Goal: Transaction & Acquisition: Purchase product/service

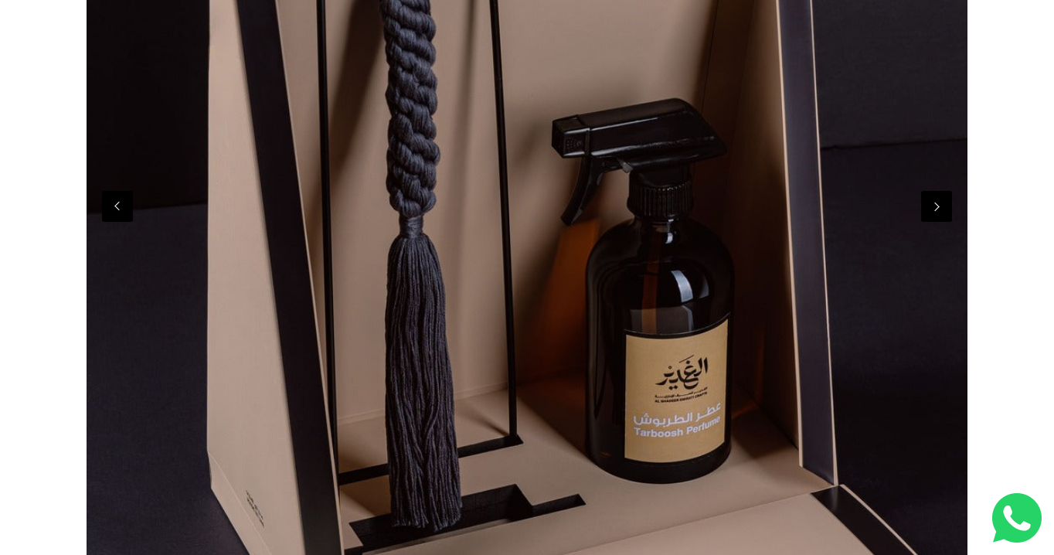
scroll to position [471, 0]
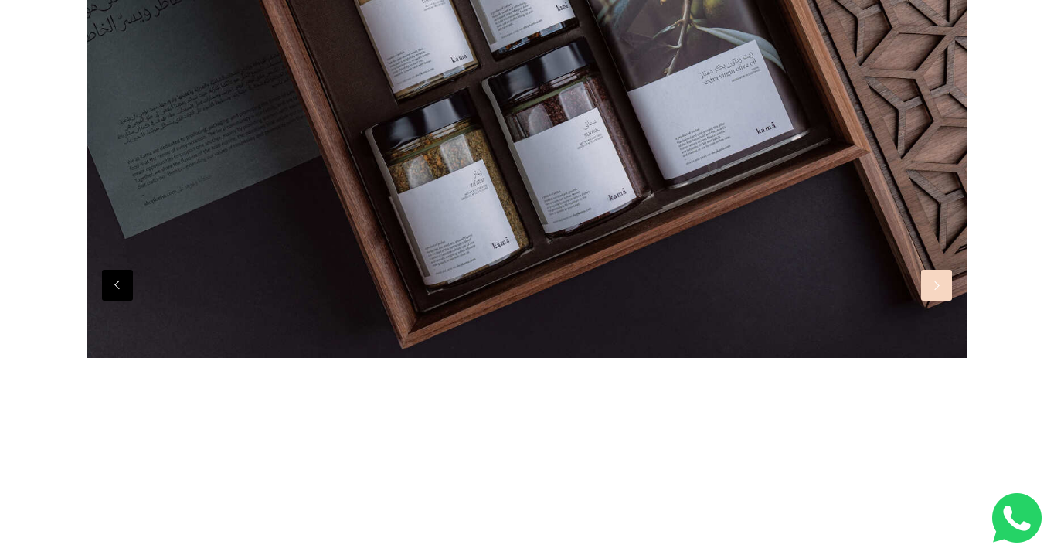
click at [947, 299] on button "Next" at bounding box center [936, 285] width 31 height 31
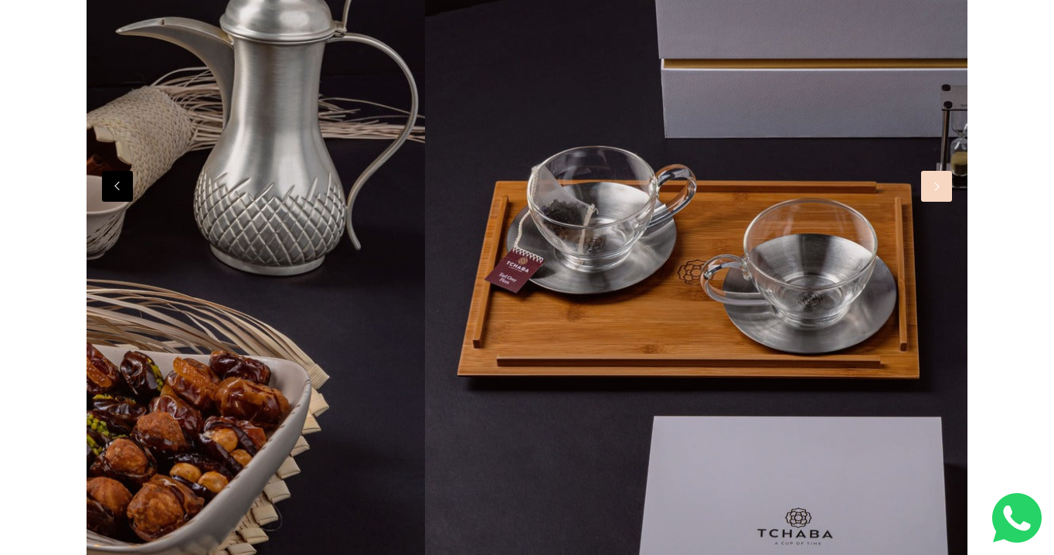
scroll to position [0, 5287]
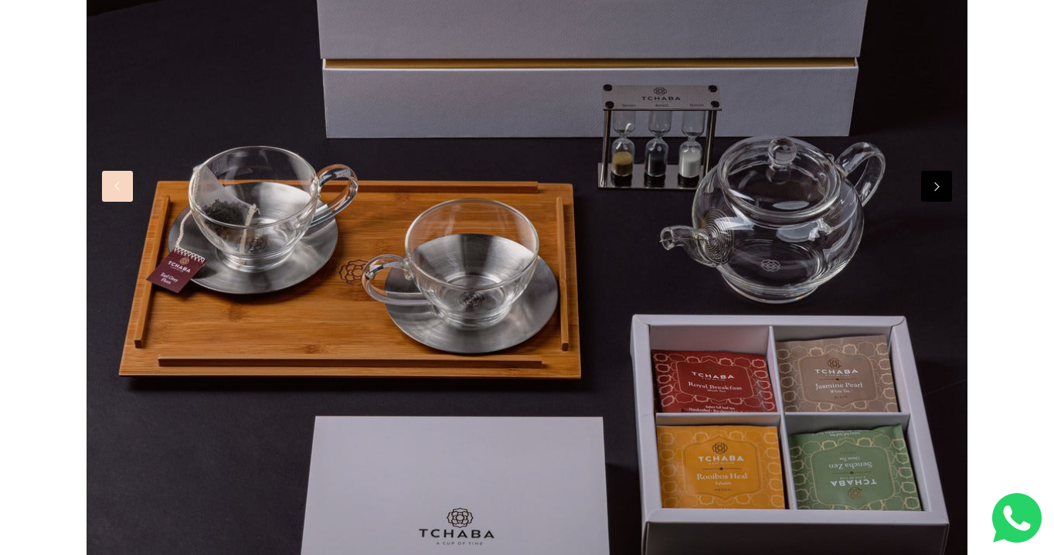
click at [132, 196] on button "Previous" at bounding box center [117, 186] width 31 height 31
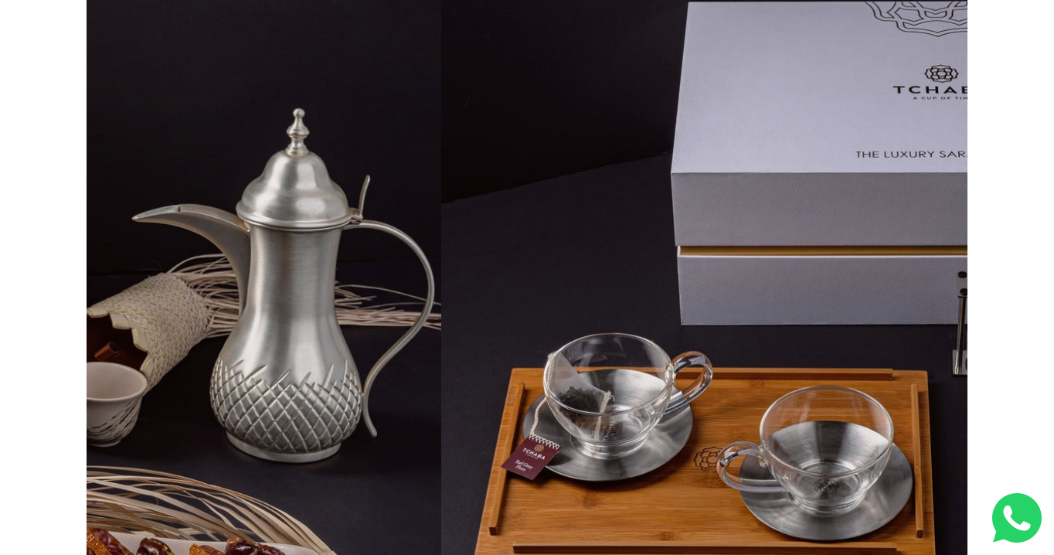
scroll to position [0, 0]
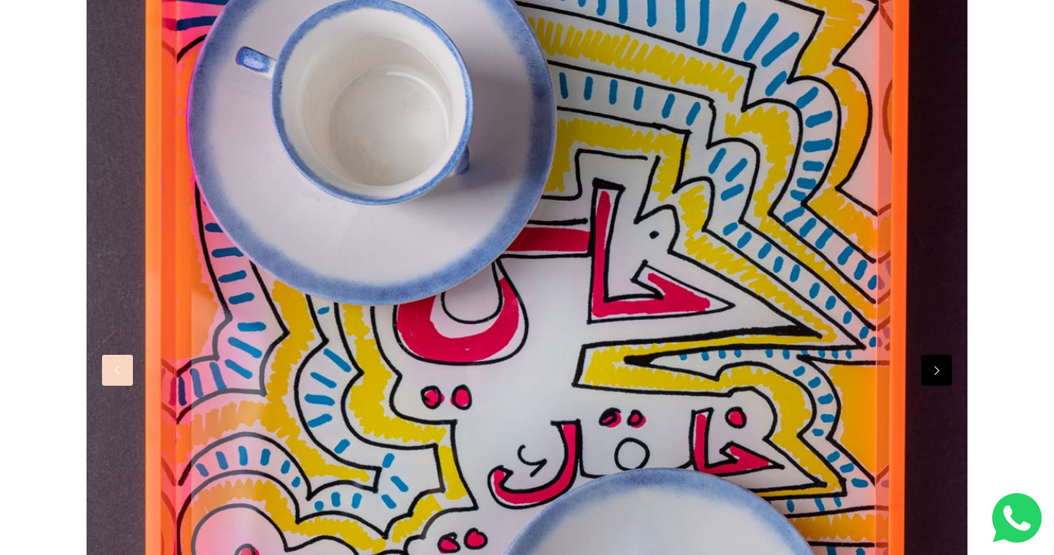
click at [109, 370] on button "Previous" at bounding box center [117, 370] width 31 height 31
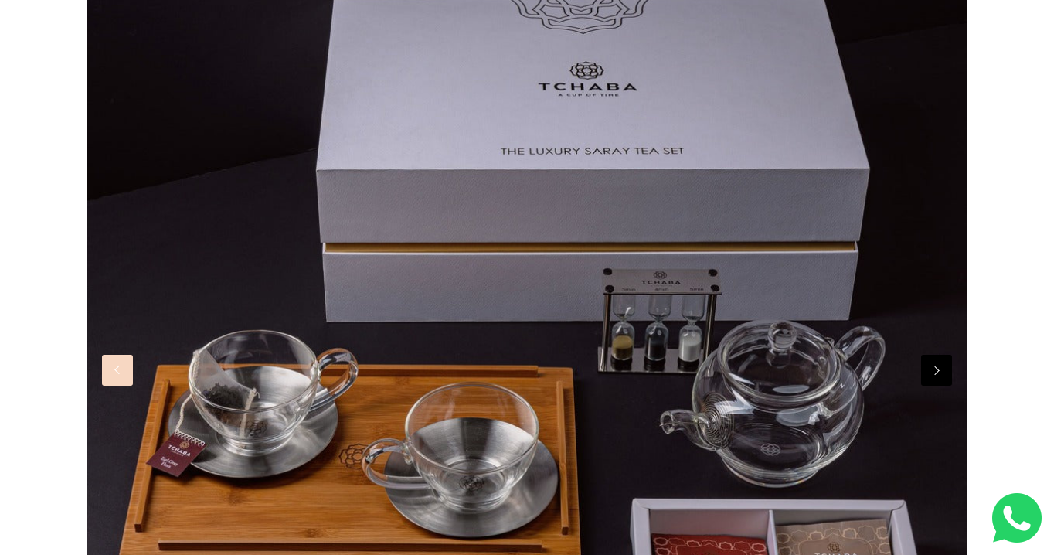
click at [110, 370] on button "Previous" at bounding box center [117, 370] width 31 height 31
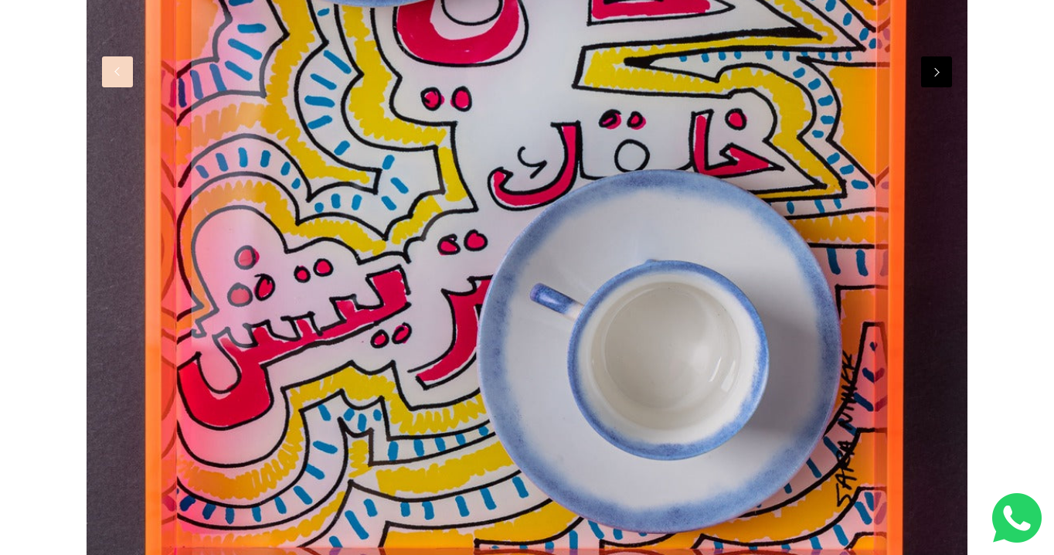
scroll to position [679, 0]
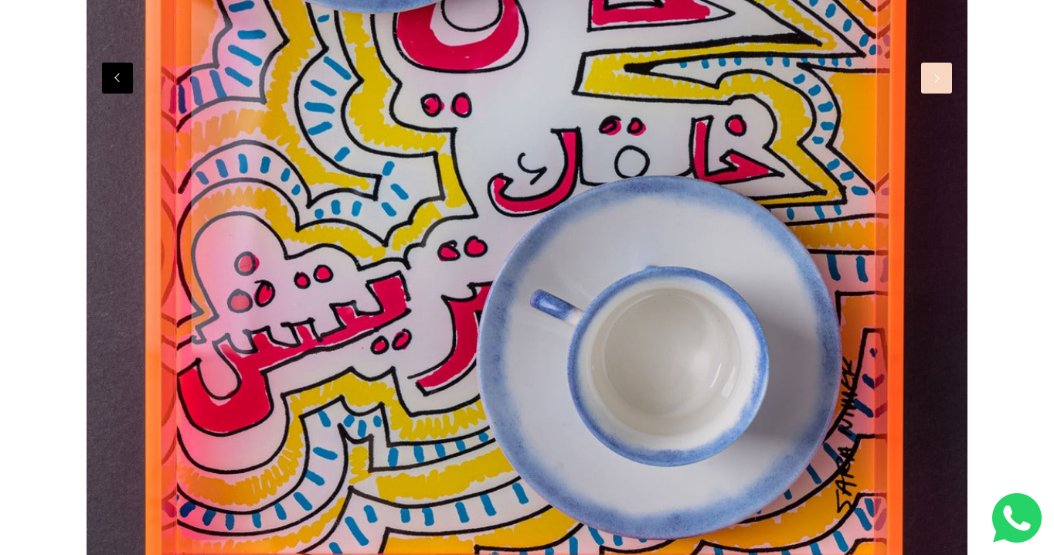
click at [938, 85] on button "Next" at bounding box center [936, 78] width 31 height 31
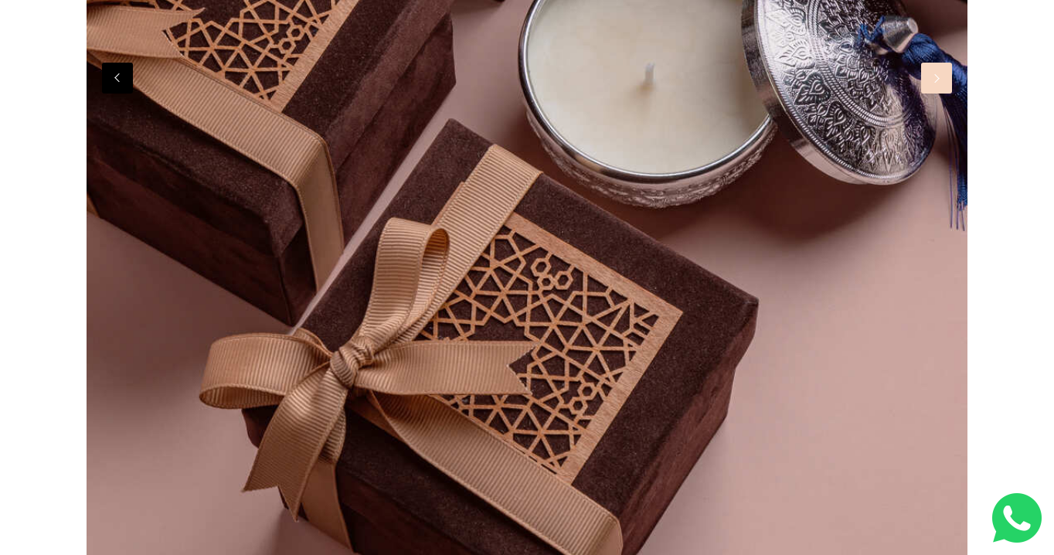
scroll to position [0, 7930]
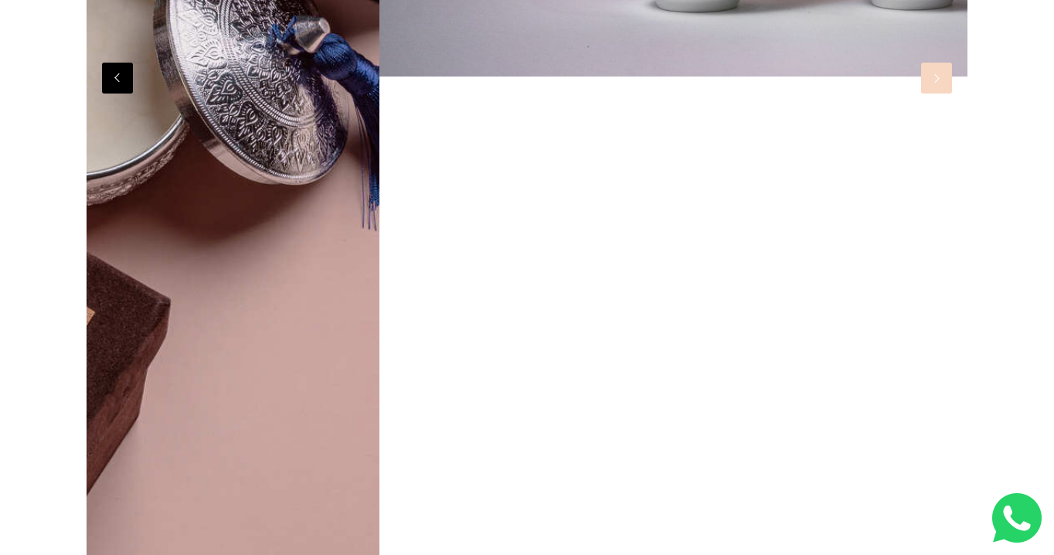
click at [936, 81] on button "Next" at bounding box center [936, 78] width 31 height 31
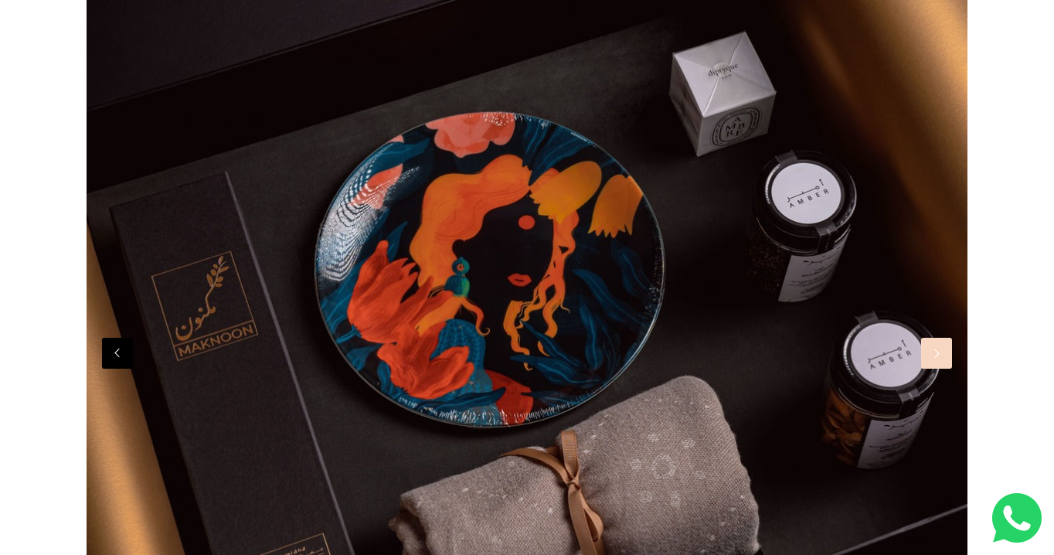
scroll to position [465, 0]
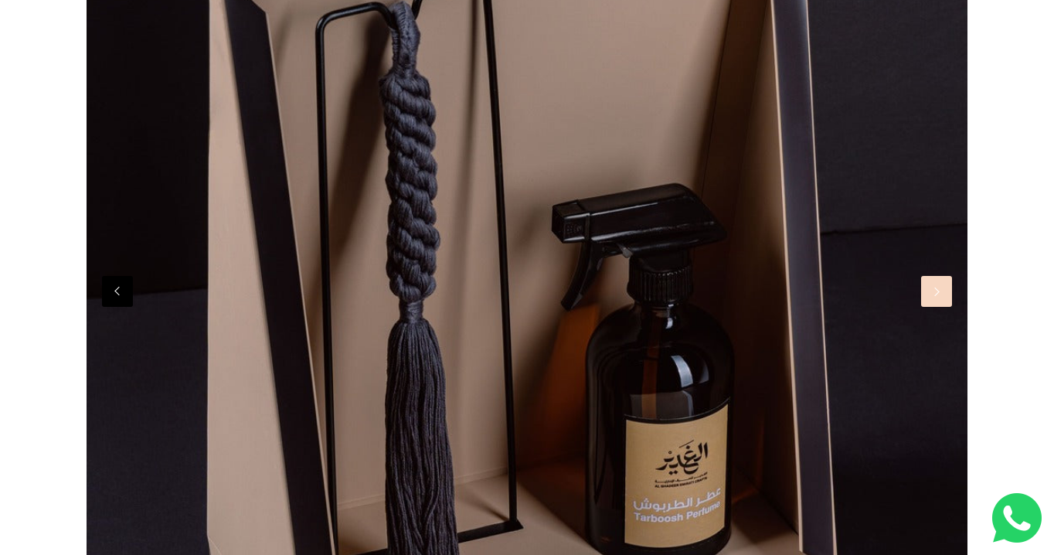
click at [936, 297] on button "Next" at bounding box center [936, 291] width 31 height 31
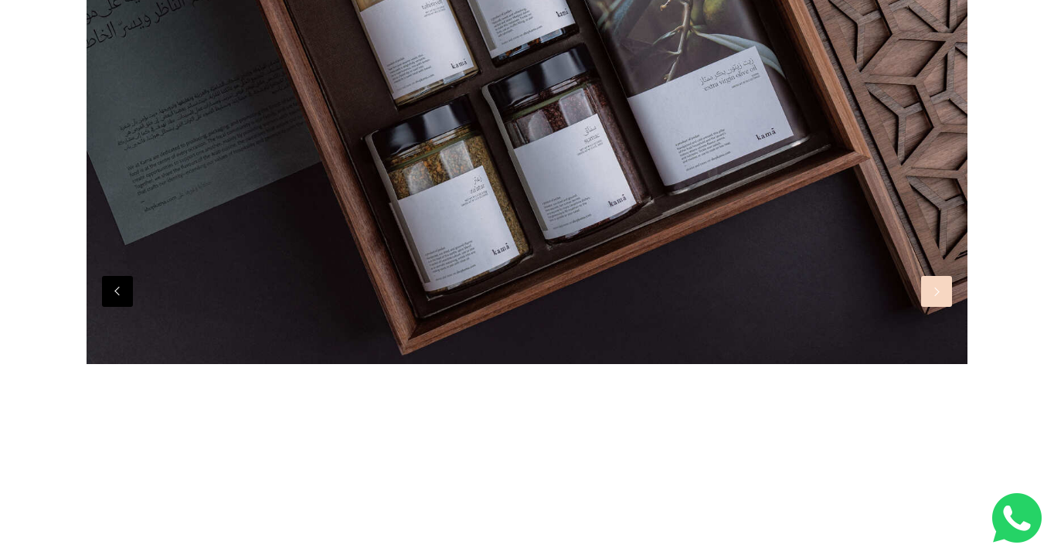
click at [936, 296] on button "Next" at bounding box center [936, 291] width 31 height 31
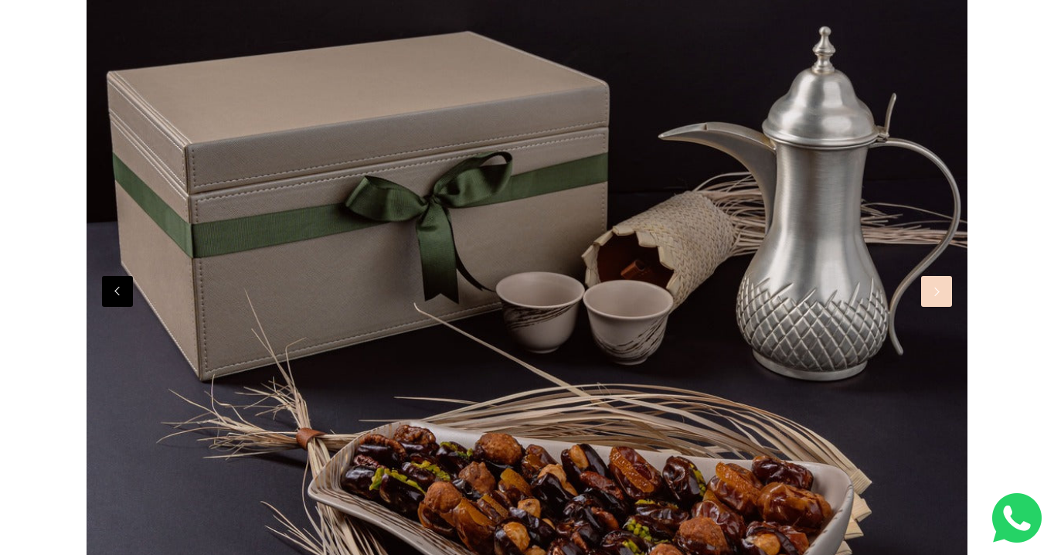
click at [937, 296] on button "Next" at bounding box center [936, 291] width 31 height 31
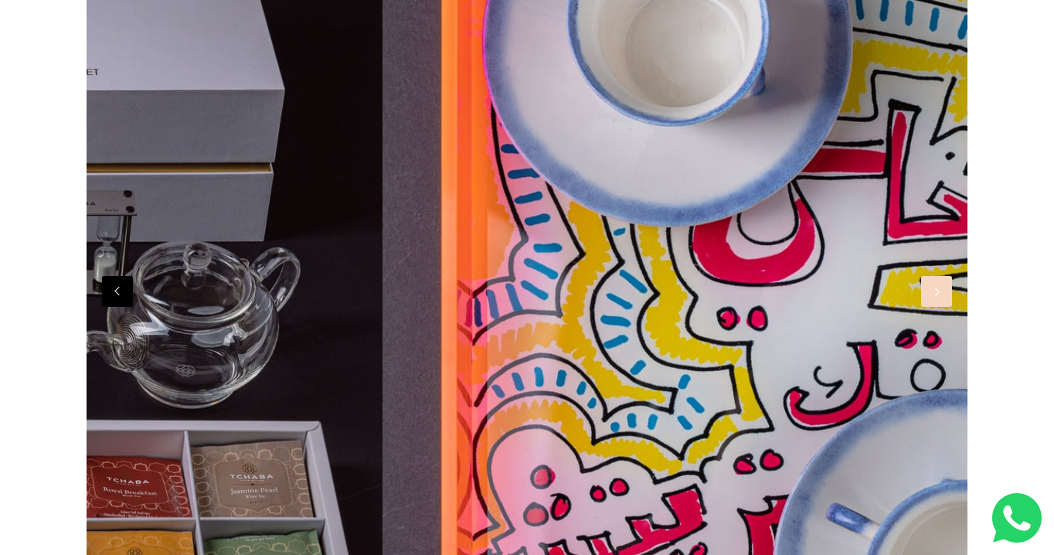
click at [938, 296] on button "Next" at bounding box center [936, 291] width 31 height 31
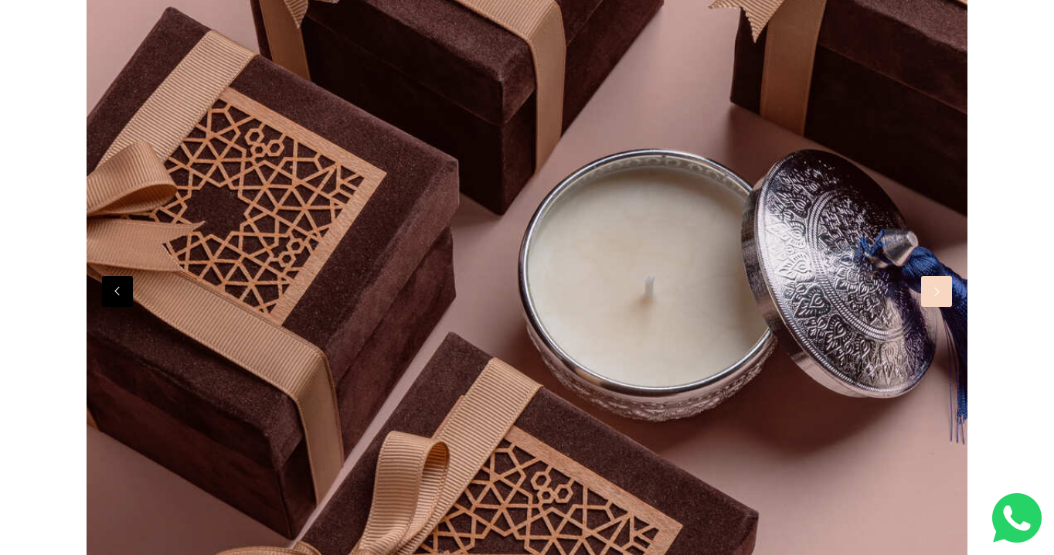
click at [938, 295] on button "Next" at bounding box center [936, 291] width 31 height 31
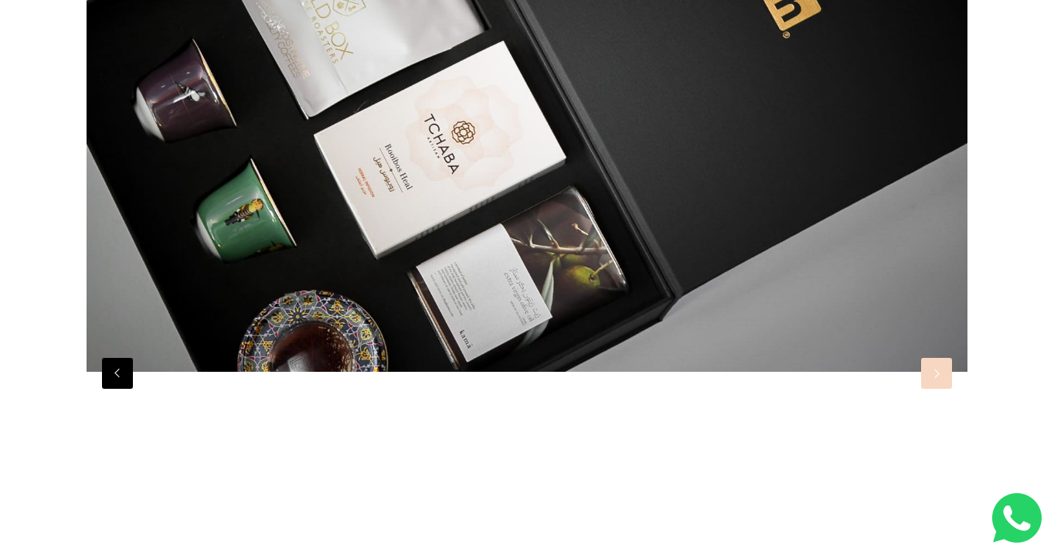
scroll to position [317, 0]
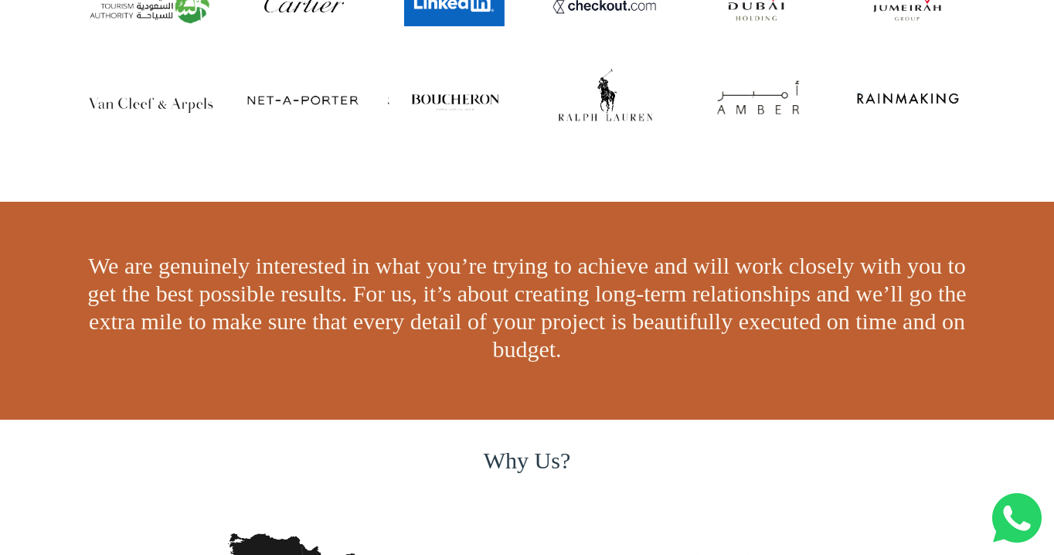
scroll to position [1967, 0]
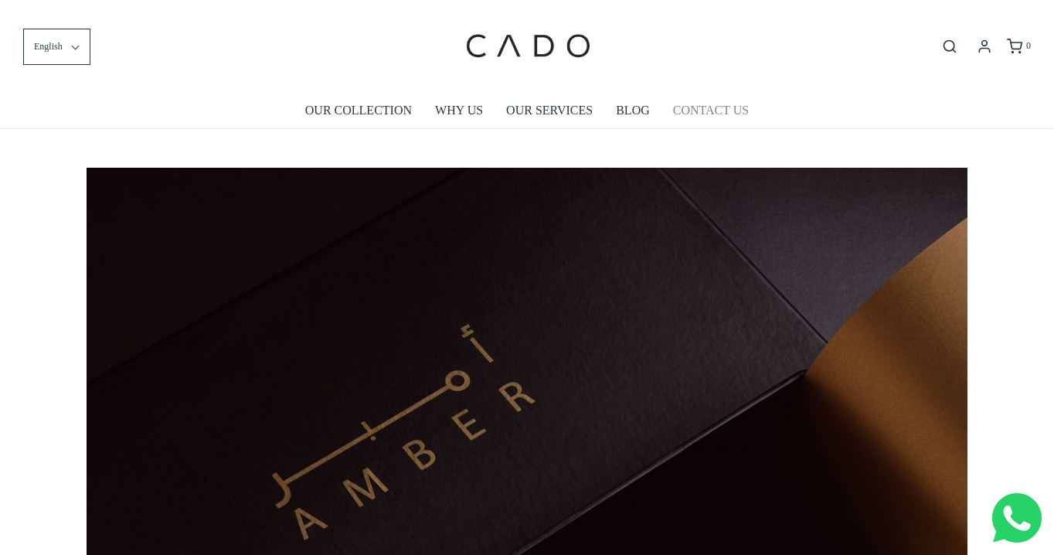
click at [713, 111] on link "CONTACT US" at bounding box center [711, 111] width 76 height 36
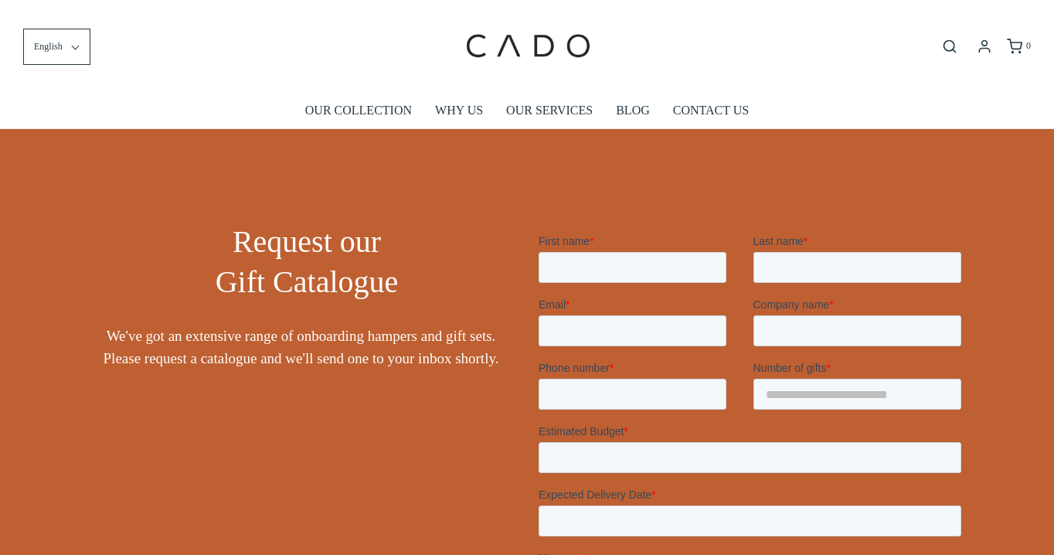
click at [633, 108] on link "BLOG" at bounding box center [633, 111] width 34 height 36
click at [369, 104] on link "OUR COLLECTION" at bounding box center [358, 111] width 107 height 36
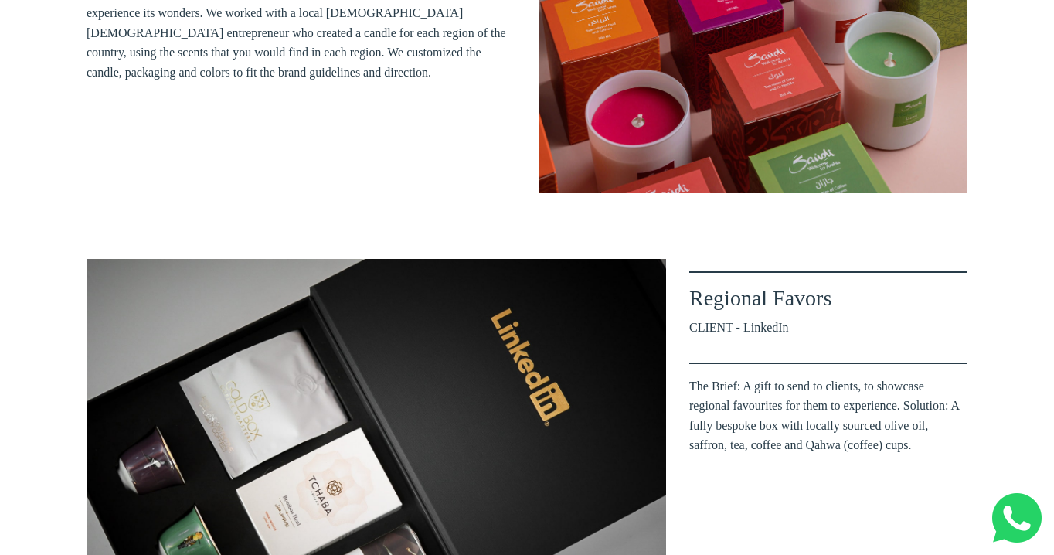
scroll to position [1209, 0]
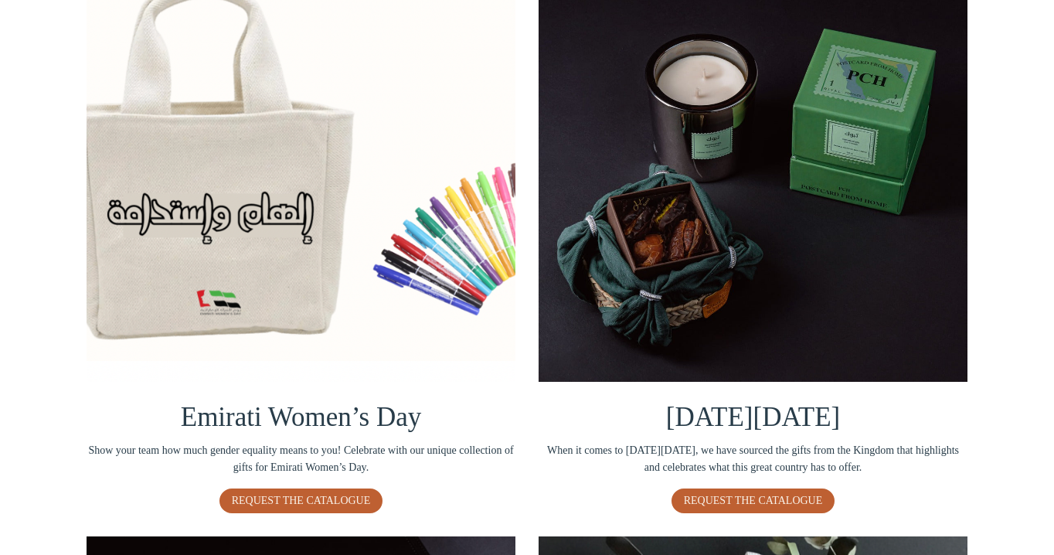
scroll to position [344, 0]
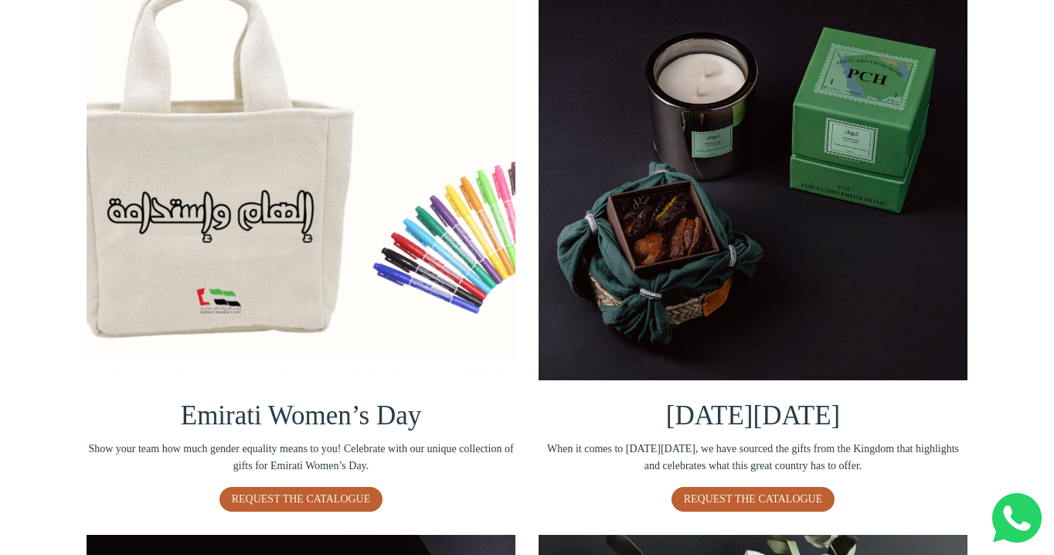
click at [246, 264] on img at bounding box center [301, 165] width 429 height 429
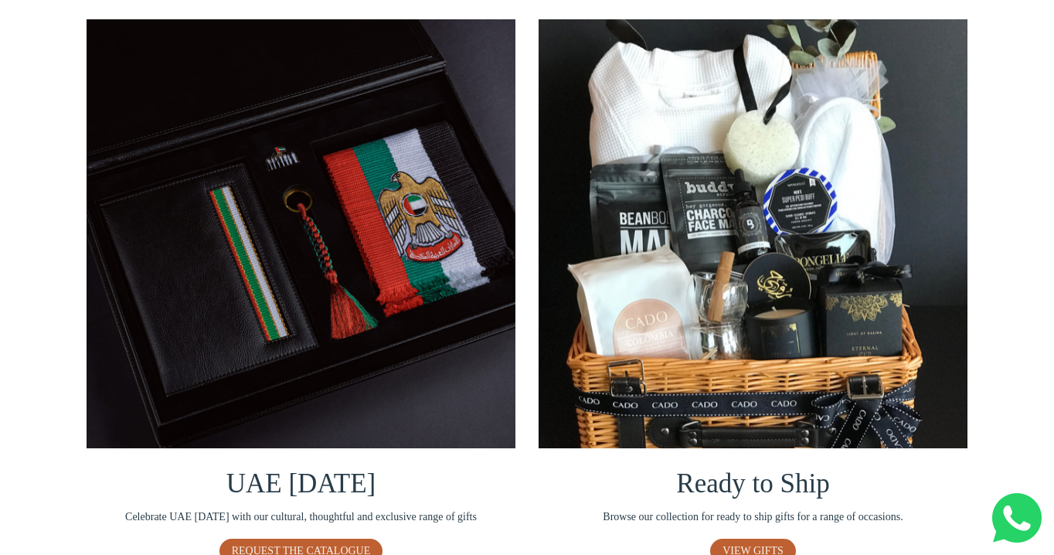
scroll to position [863, 0]
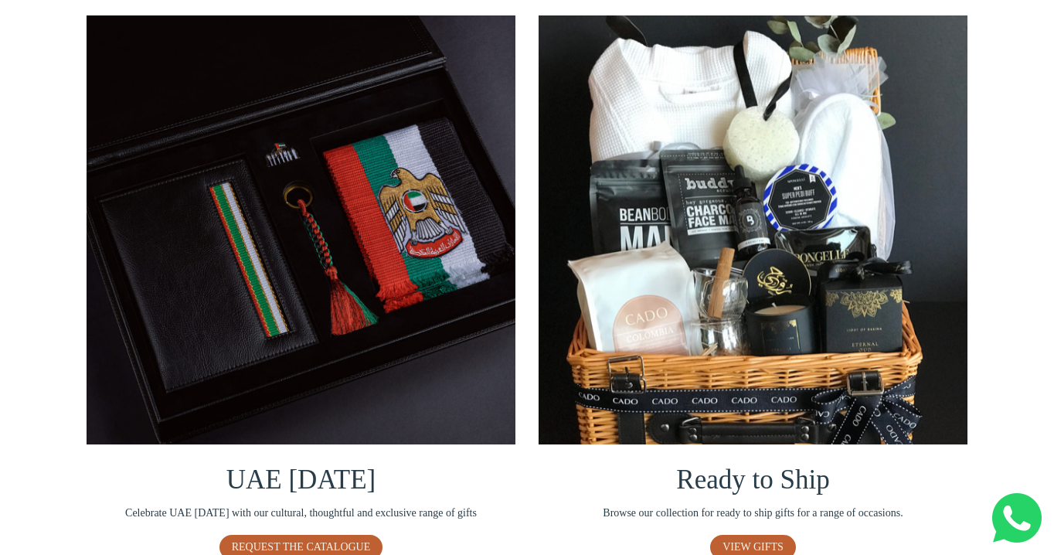
click at [881, 206] on img at bounding box center [753, 229] width 429 height 429
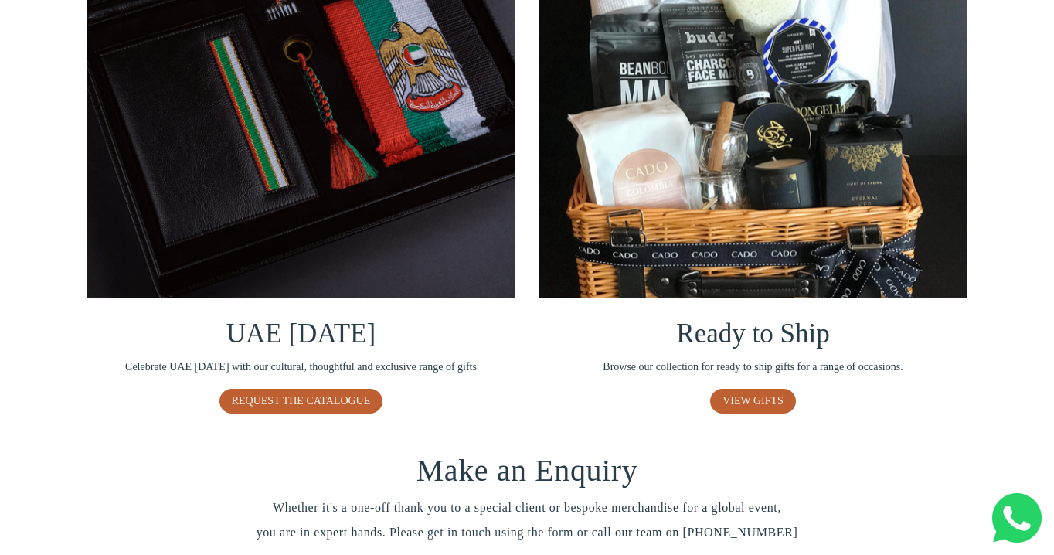
scroll to position [1070, 0]
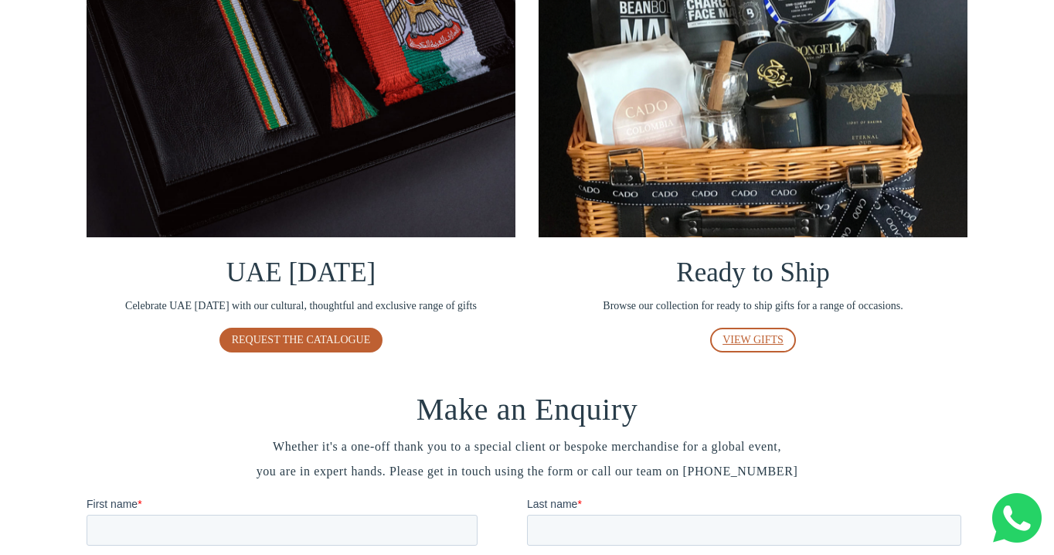
click at [770, 352] on link "VIEW GIFTS" at bounding box center [753, 340] width 86 height 25
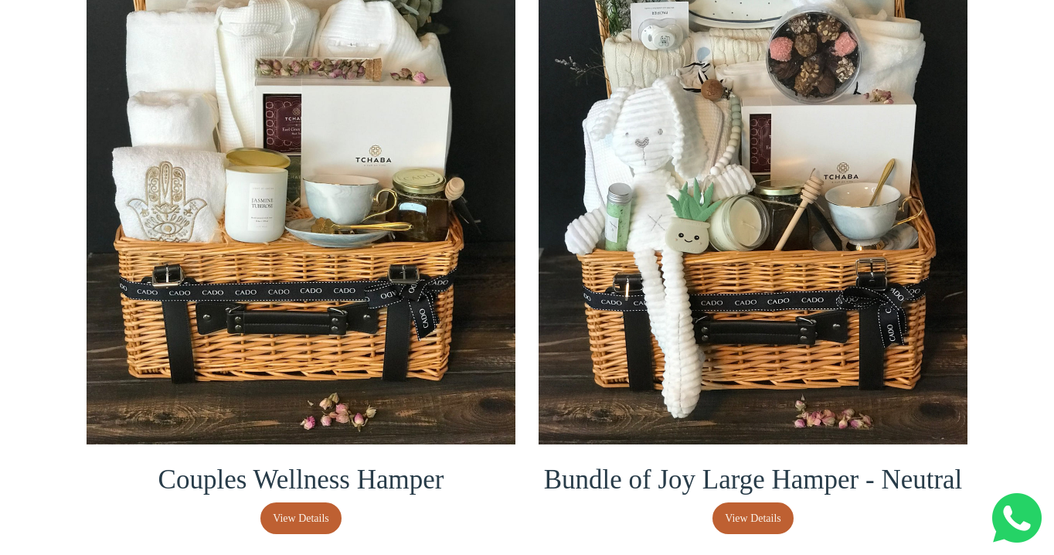
scroll to position [718, 0]
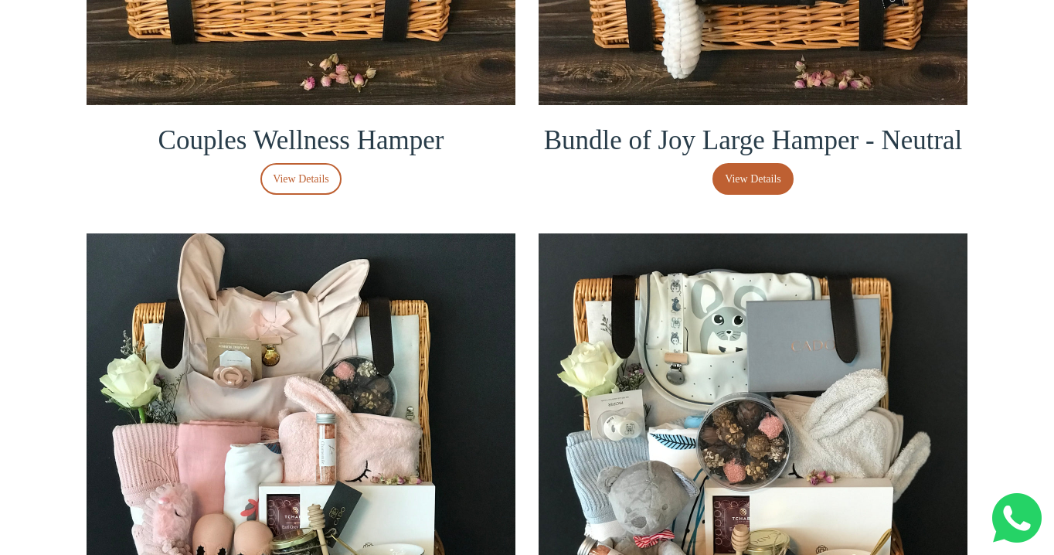
click at [278, 182] on span "View Details" at bounding box center [301, 179] width 56 height 17
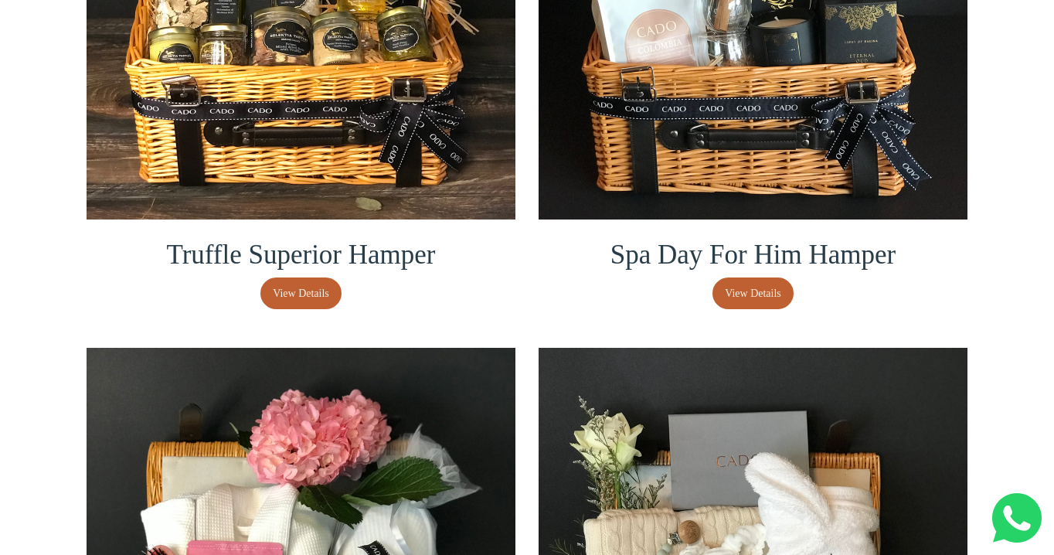
scroll to position [1771, 0]
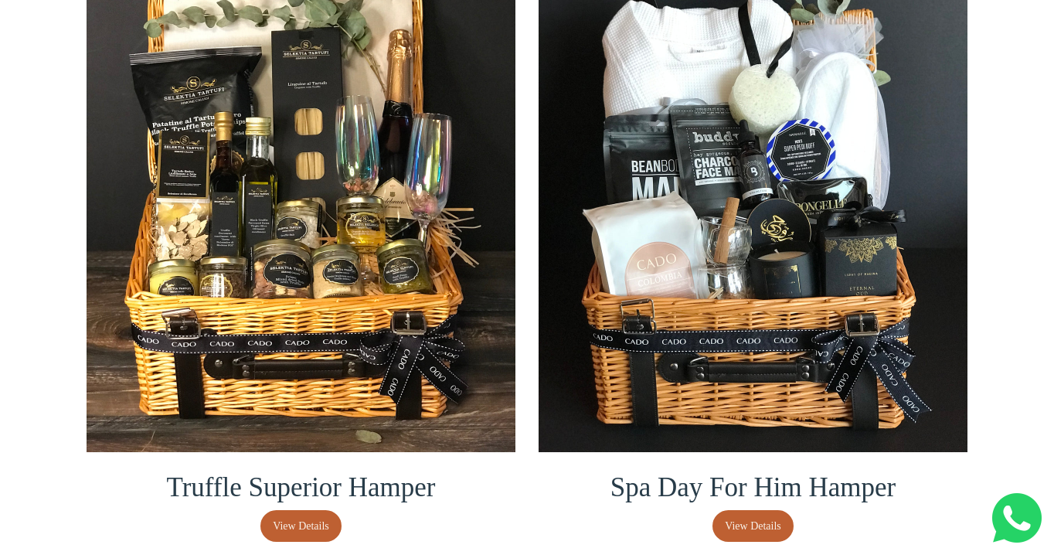
click at [359, 284] on img at bounding box center [301, 166] width 429 height 572
click at [297, 542] on link "View Details" at bounding box center [300, 526] width 81 height 32
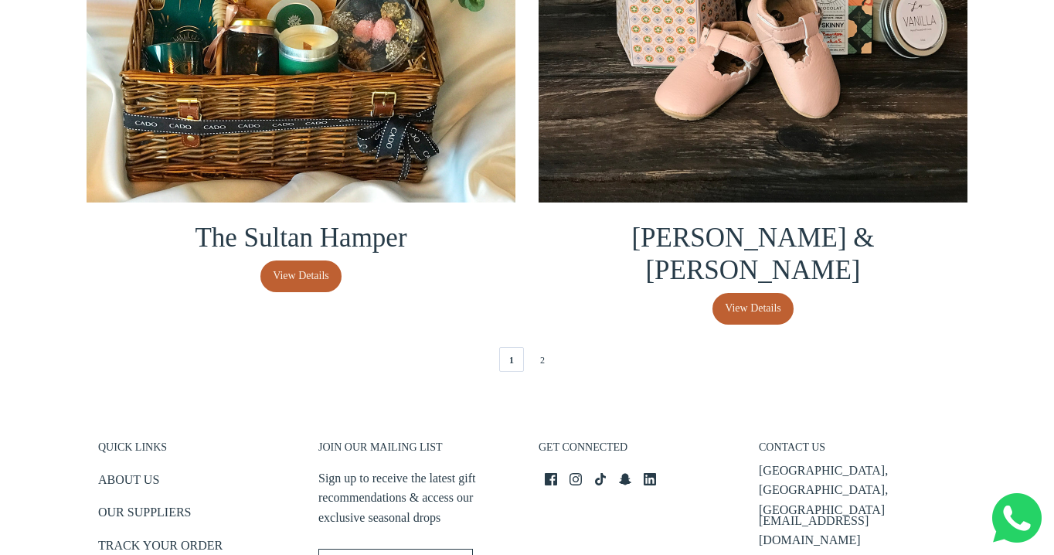
scroll to position [3613, 0]
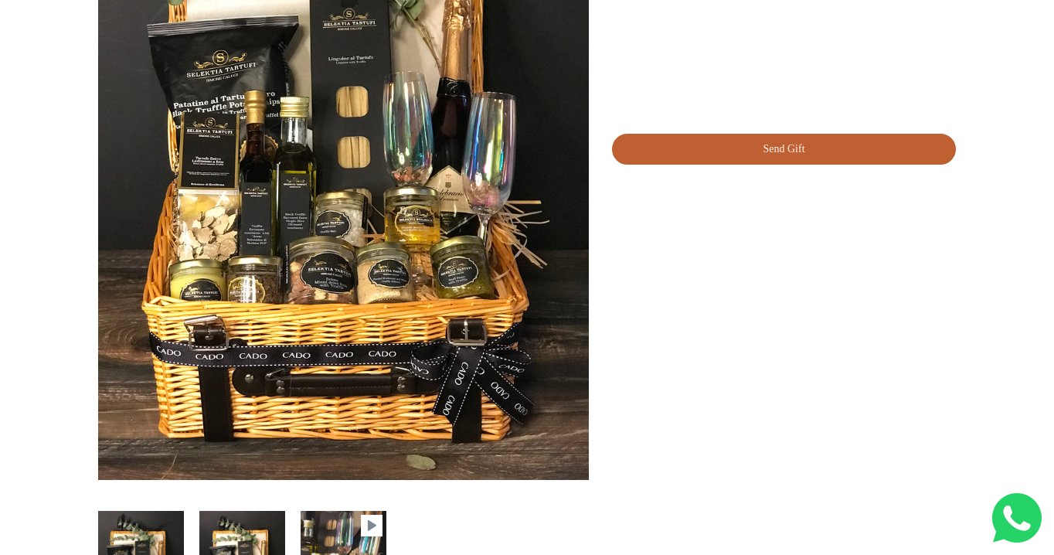
scroll to position [309, 0]
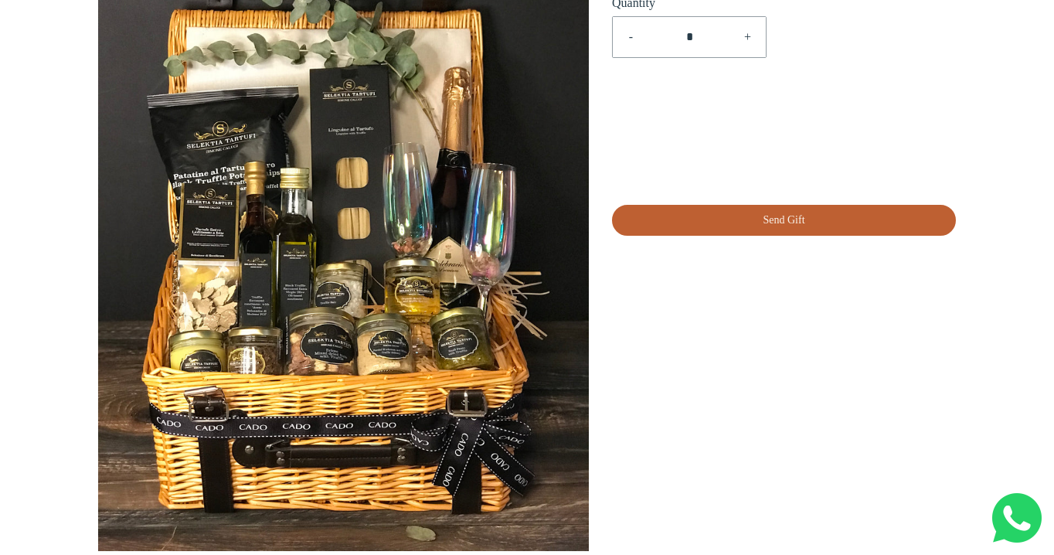
click at [898, 70] on div "Truffle Superior Hamper Your Cart Subtotal AED 1,495 Shipping calculated at che…" at bounding box center [784, 65] width 344 height 339
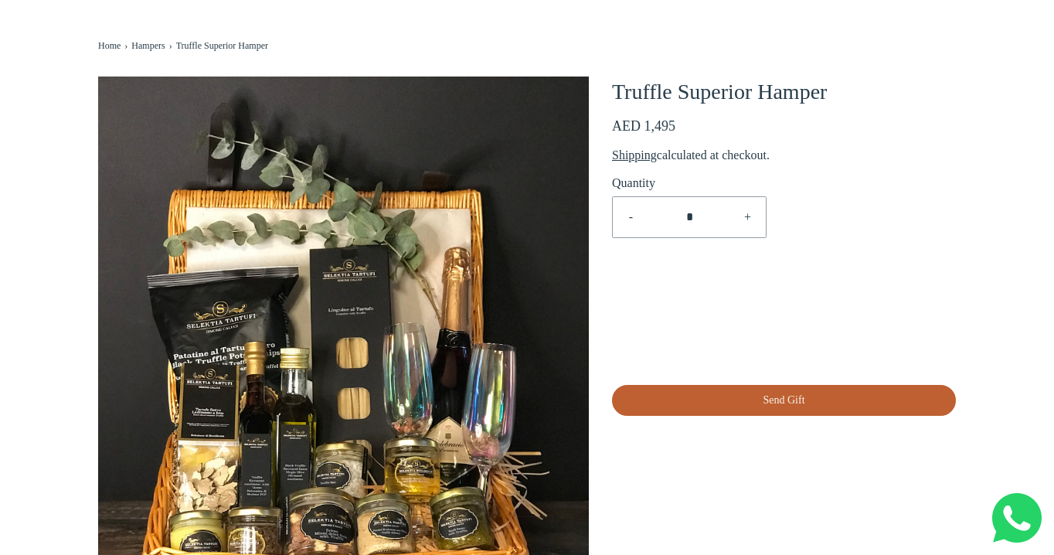
scroll to position [0, 0]
